Goal: Find specific page/section: Find specific page/section

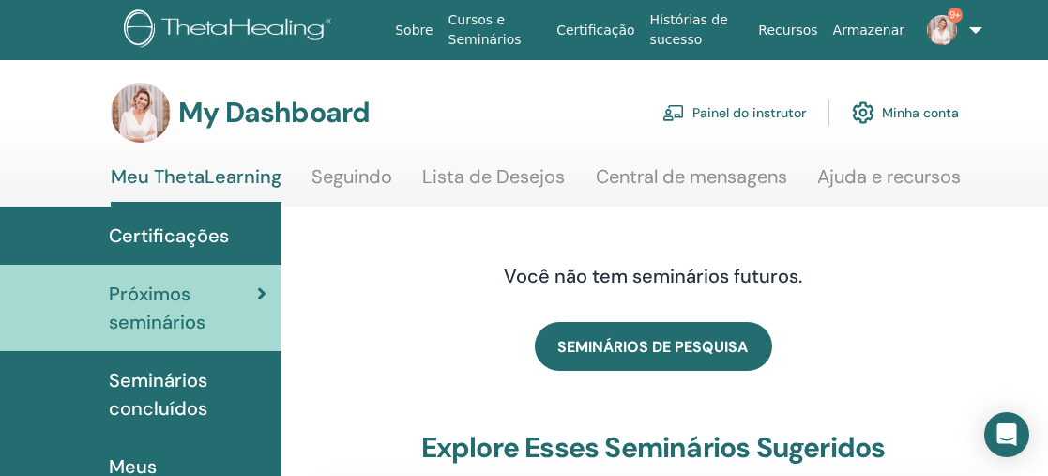
click at [736, 110] on link "Painel do instrutor" at bounding box center [734, 112] width 144 height 41
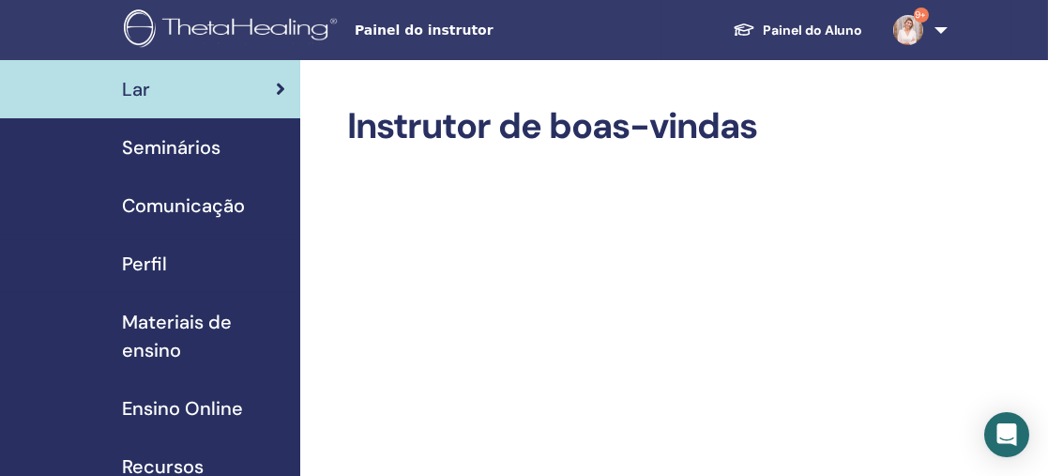
click at [207, 146] on span "Seminários" at bounding box center [171, 147] width 99 height 28
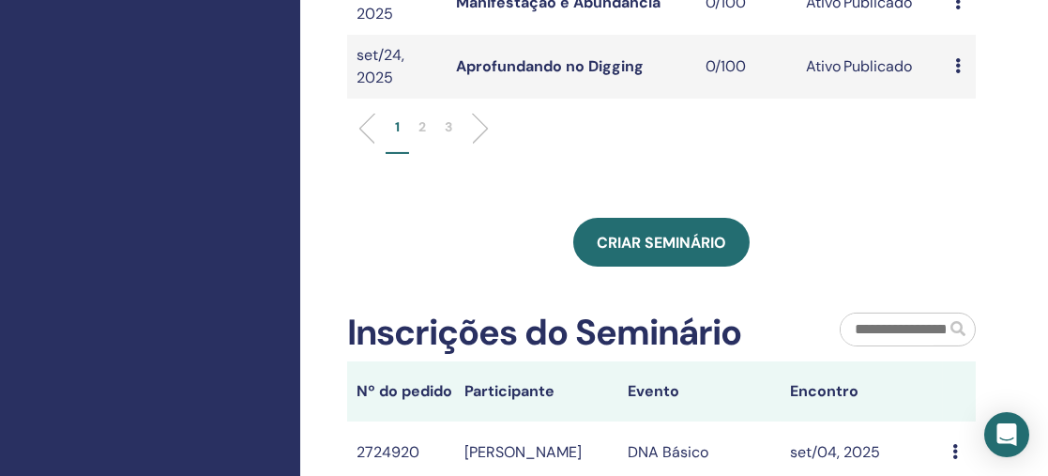
scroll to position [920, 0]
click at [420, 118] on p "2" at bounding box center [422, 128] width 8 height 20
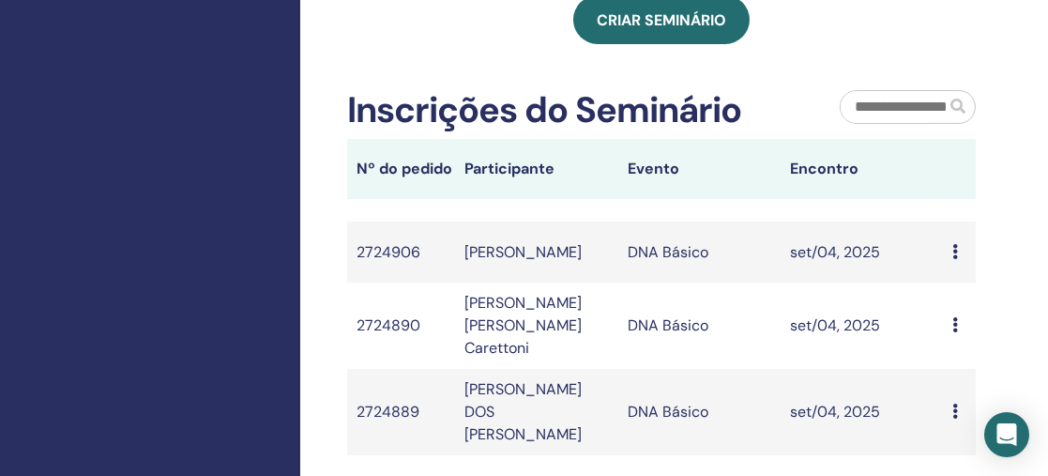
scroll to position [0, 0]
